Goal: Task Accomplishment & Management: Use online tool/utility

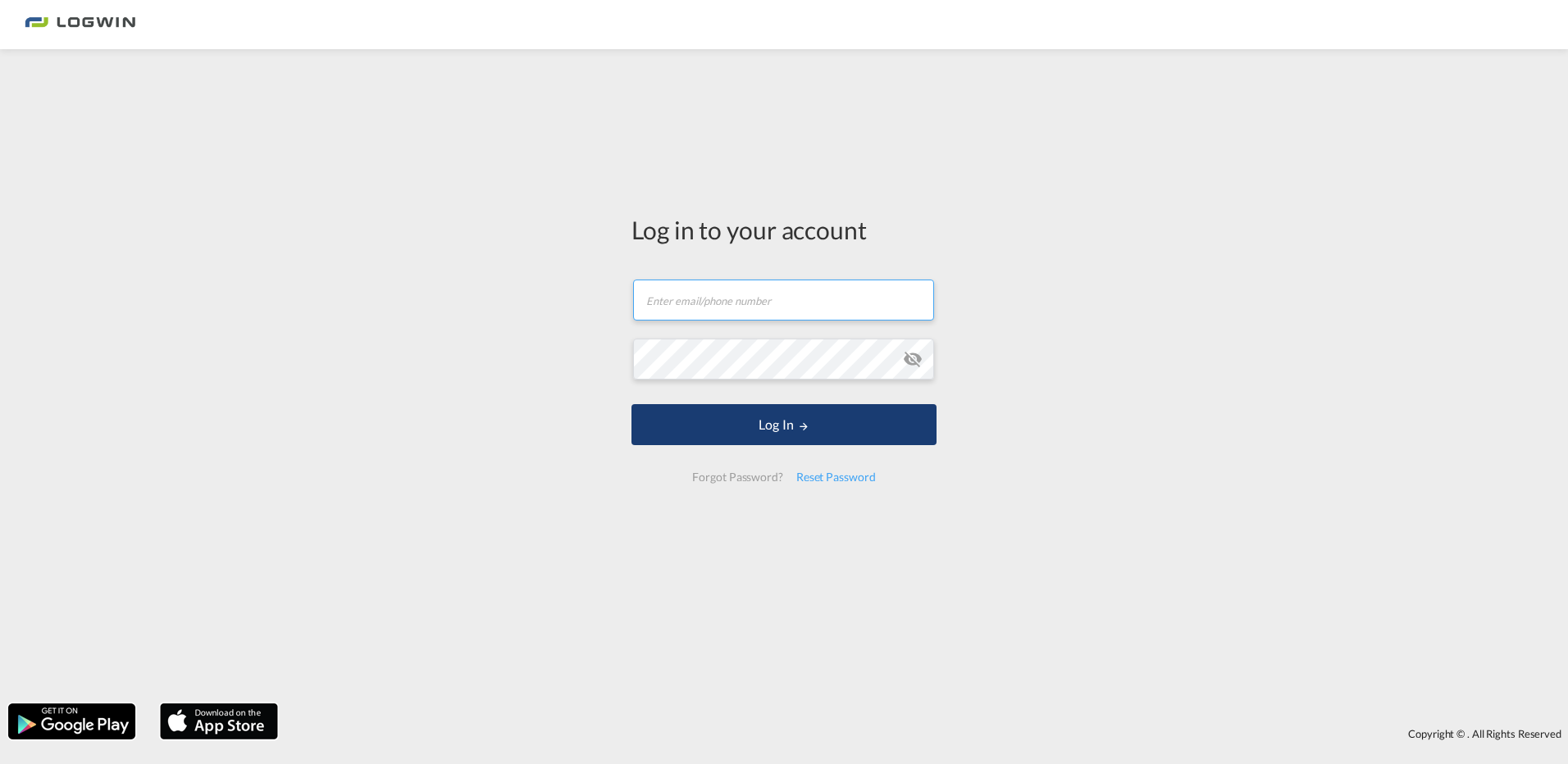
type input "[PERSON_NAME][EMAIL_ADDRESS][DOMAIN_NAME]"
click at [772, 422] on button "Log In" at bounding box center [784, 425] width 305 height 41
